Goal: Find specific page/section: Find specific page/section

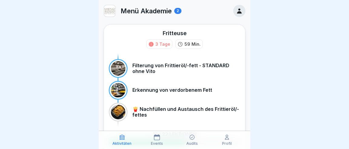
scroll to position [57, 0]
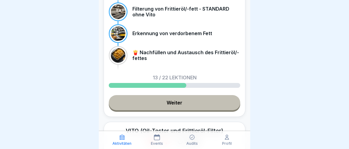
click at [194, 140] on icon at bounding box center [192, 137] width 6 height 6
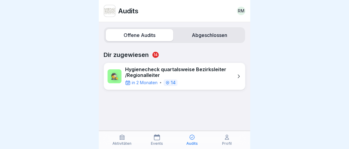
click at [239, 73] on icon at bounding box center [238, 76] width 6 height 6
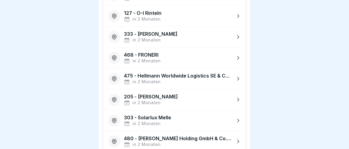
scroll to position [206, 0]
click at [239, 139] on icon at bounding box center [238, 141] width 2 height 4
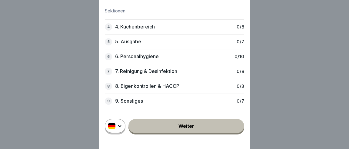
scroll to position [0, 0]
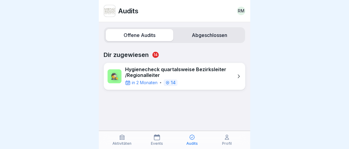
click at [238, 73] on icon at bounding box center [238, 76] width 6 height 6
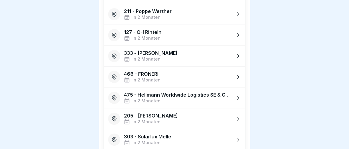
scroll to position [178, 0]
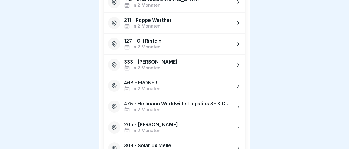
click at [238, 83] on icon at bounding box center [238, 86] width 6 height 6
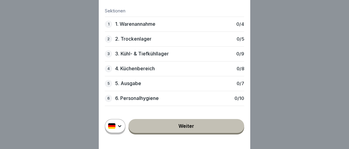
click at [183, 126] on link "Weiter" at bounding box center [186, 126] width 116 height 14
